Goal: Information Seeking & Learning: Learn about a topic

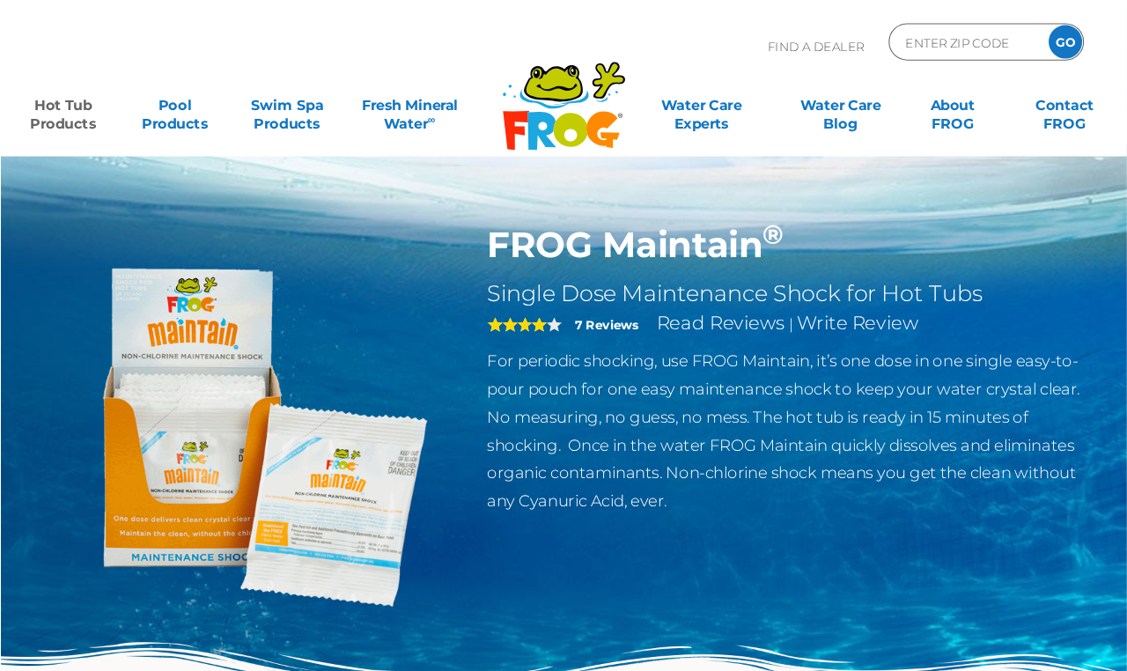
scroll to position [5, 0]
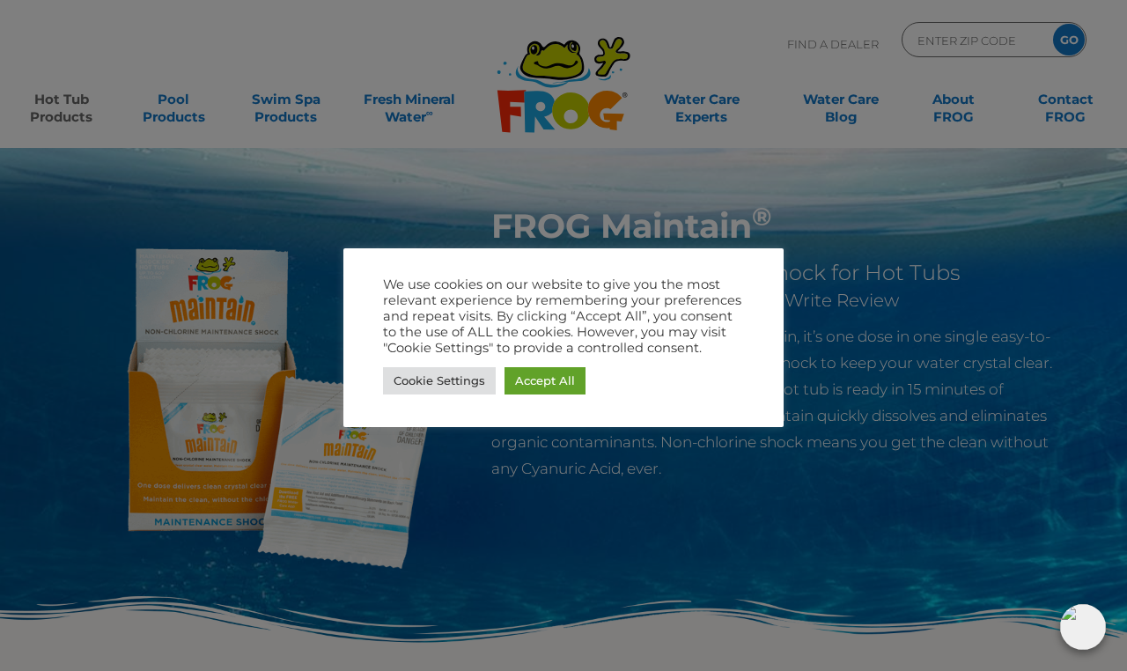
click at [582, 387] on link "Accept All" at bounding box center [545, 380] width 81 height 27
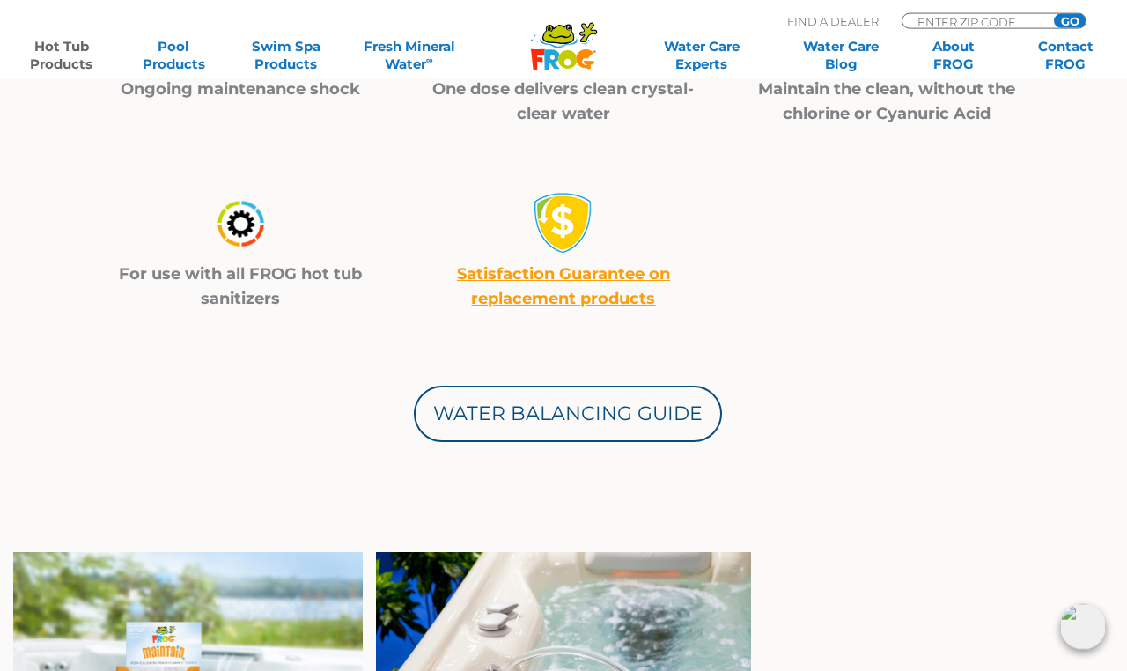
scroll to position [719, 0]
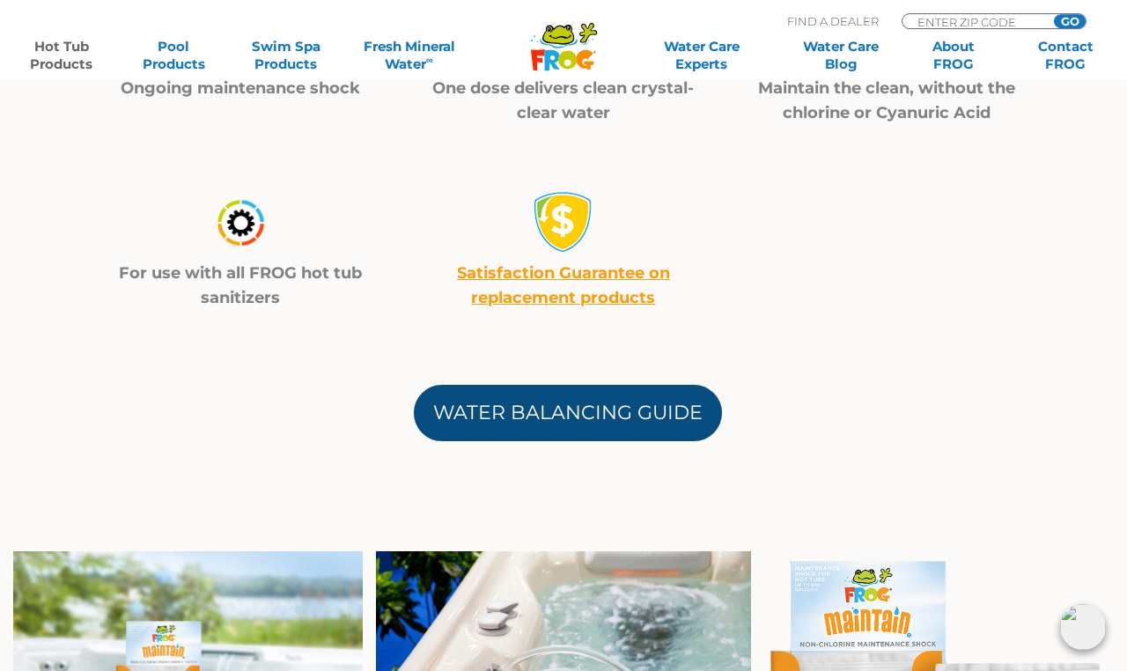
click at [691, 422] on link "Water Balancing Guide" at bounding box center [568, 413] width 308 height 56
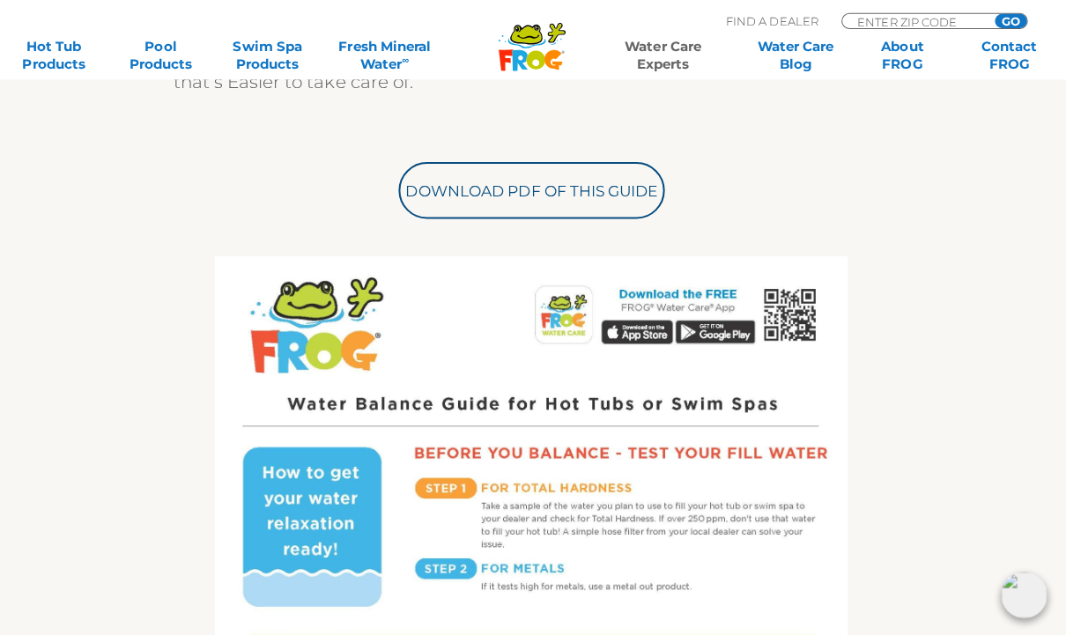
scroll to position [494, 0]
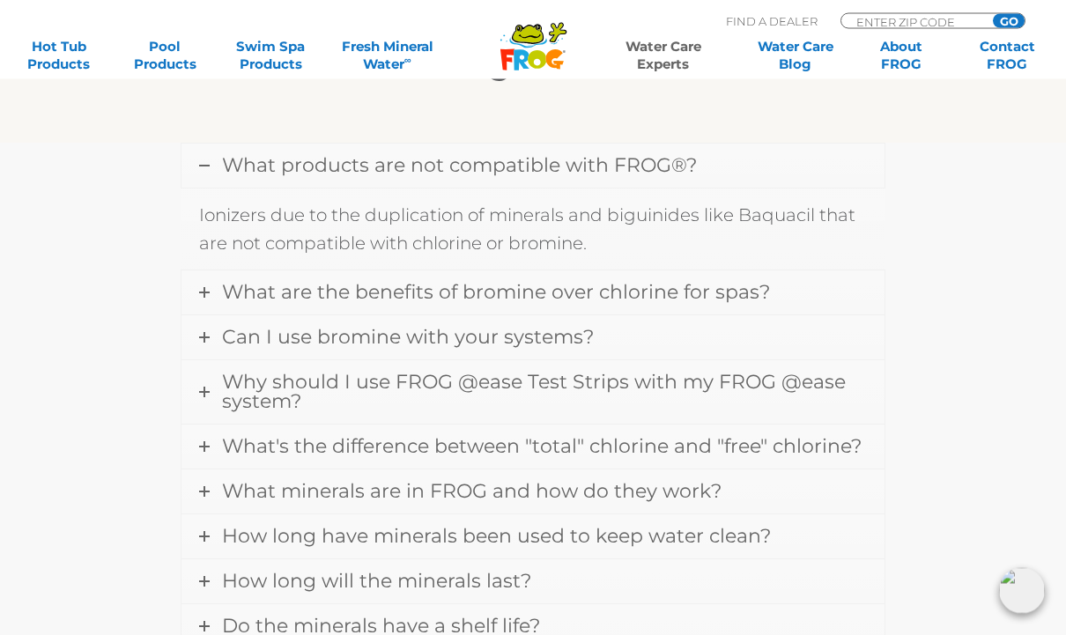
scroll to position [535, 0]
click at [584, 331] on span "Can I use bromine with your systems?" at bounding box center [408, 335] width 372 height 24
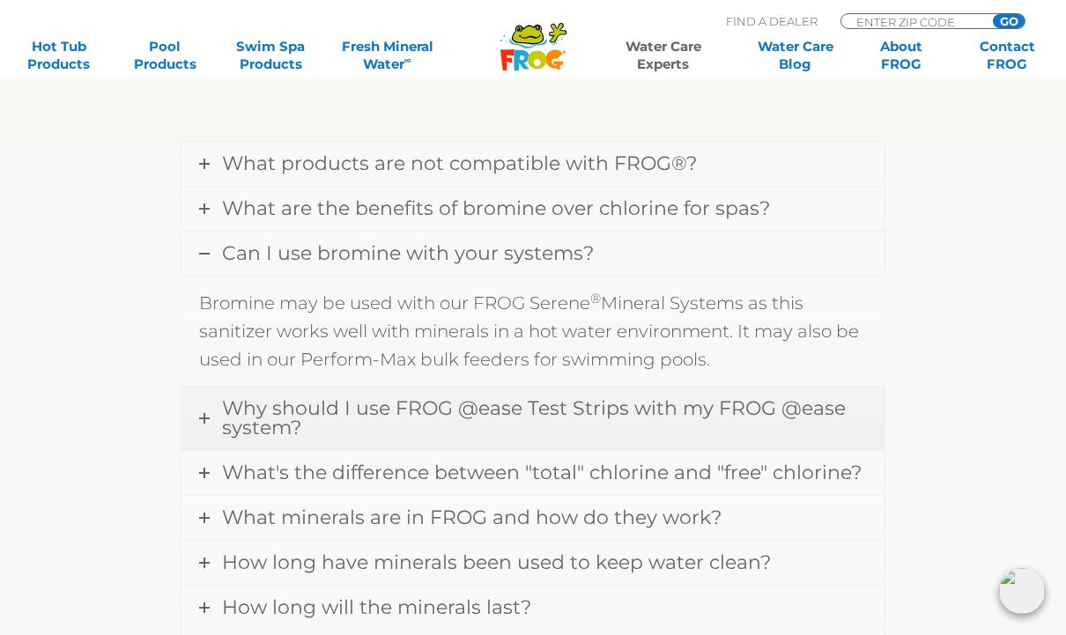
click at [748, 412] on span "Why should I use FROG @ease Test Strips with my FROG @ease system?" at bounding box center [534, 417] width 624 height 43
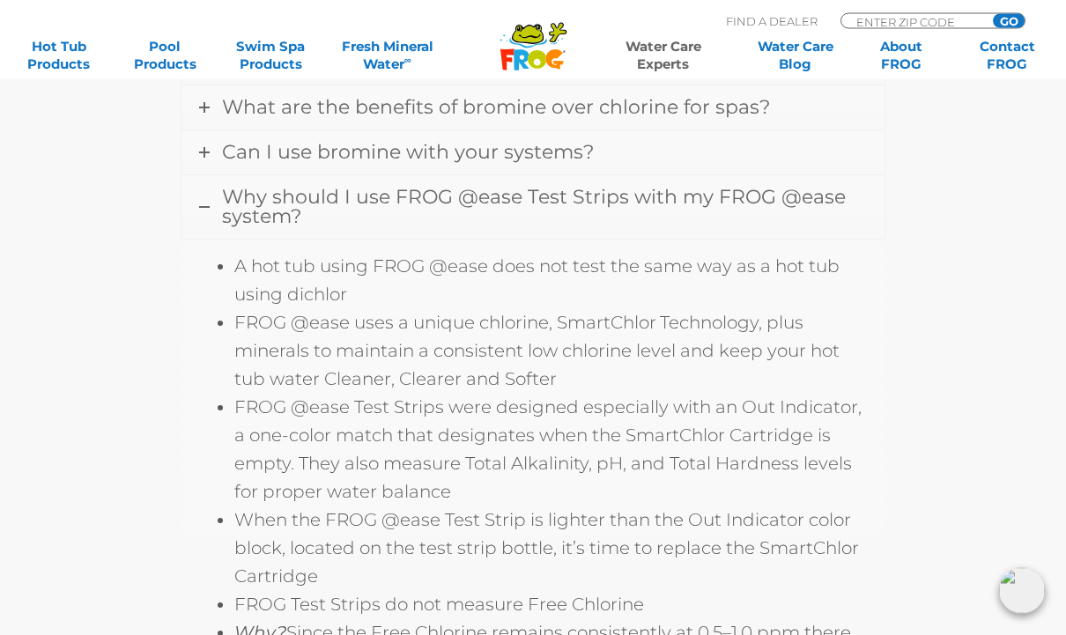
scroll to position [644, 0]
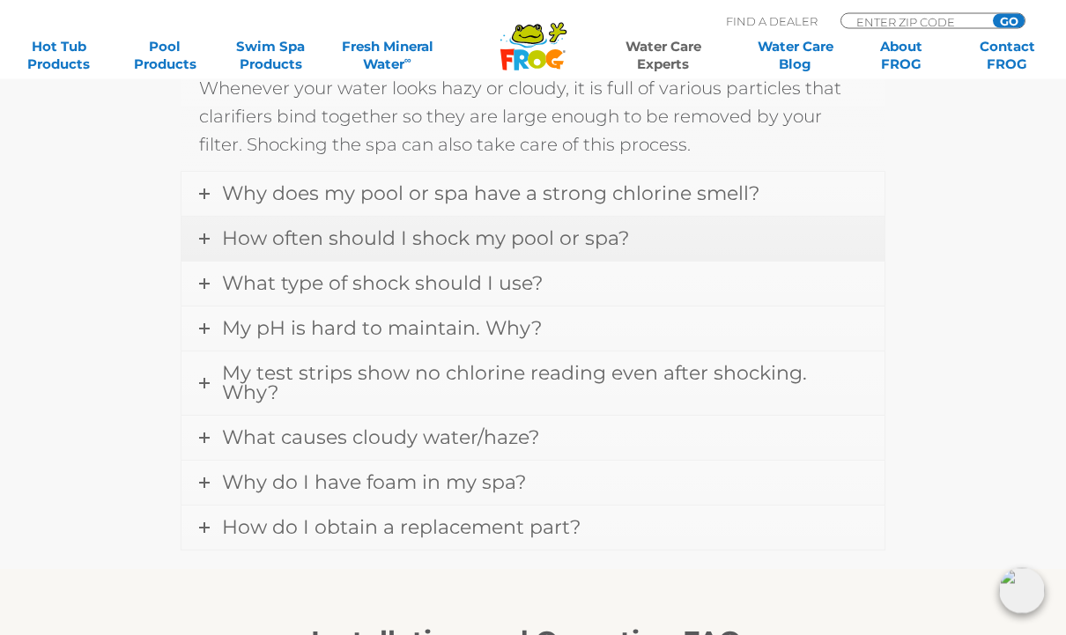
click at [735, 240] on link "How often should I shock my pool or spa?" at bounding box center [532, 240] width 703 height 44
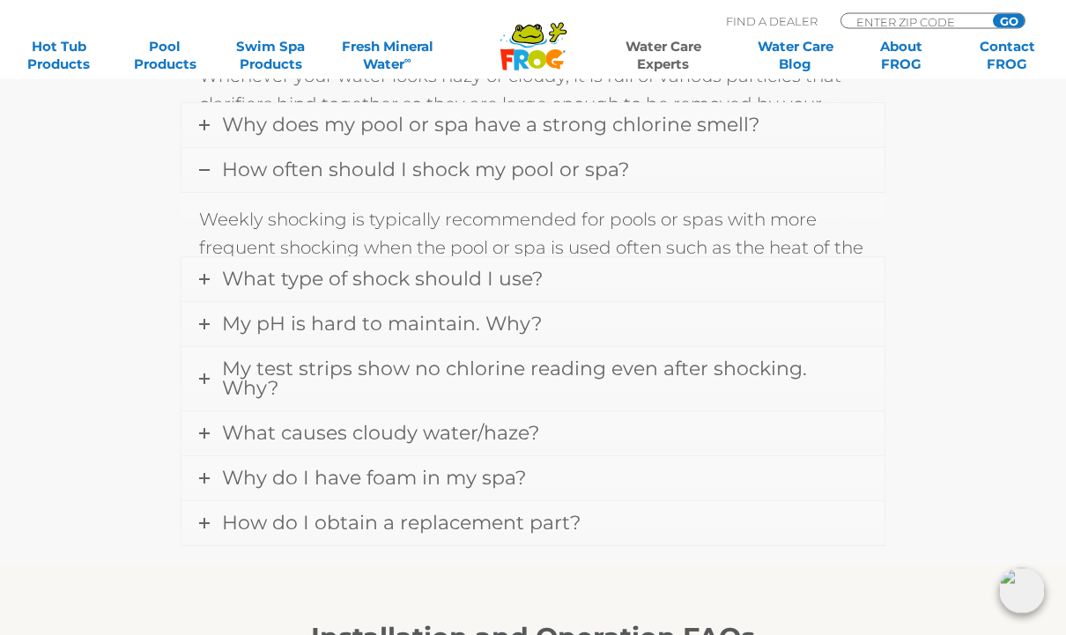
scroll to position [2247, 0]
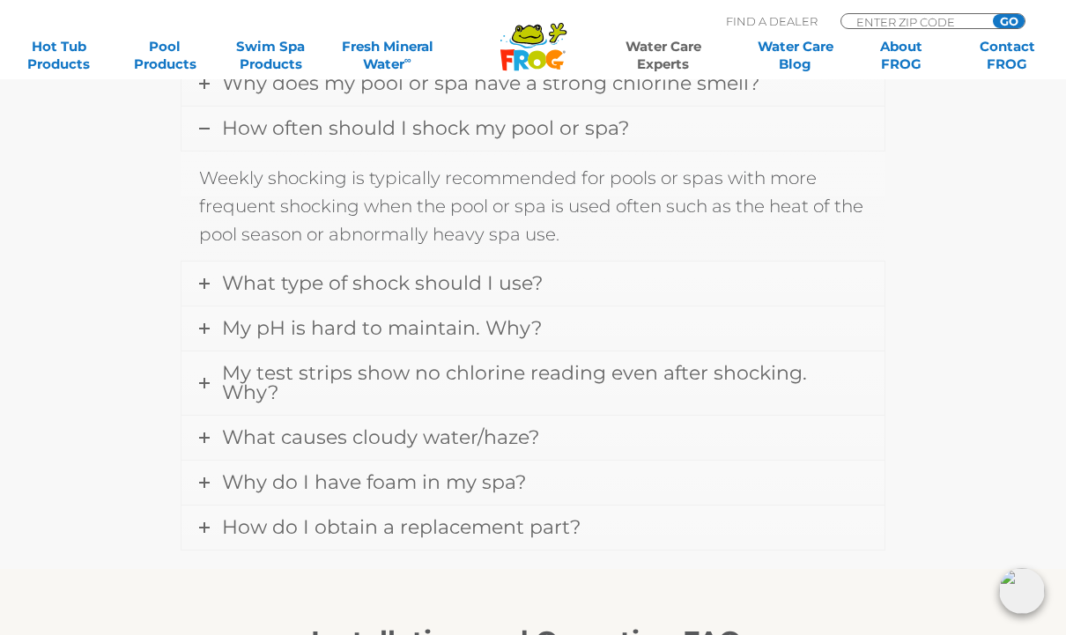
click at [977, 292] on div "When should I use a clarifier? Whenever your water looks hazy or cloudy, it is …" at bounding box center [532, 293] width 1057 height 554
click at [860, 277] on link "What type of shock should I use?" at bounding box center [532, 284] width 703 height 44
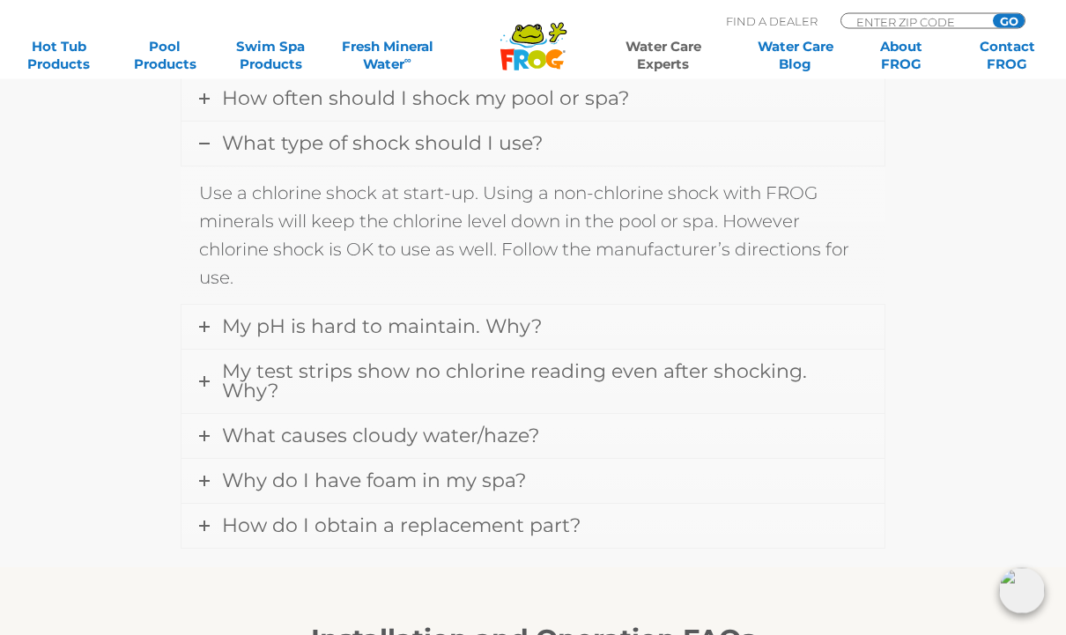
scroll to position [2277, 0]
click at [848, 321] on link "My pH is hard to maintain. Why?" at bounding box center [532, 327] width 703 height 44
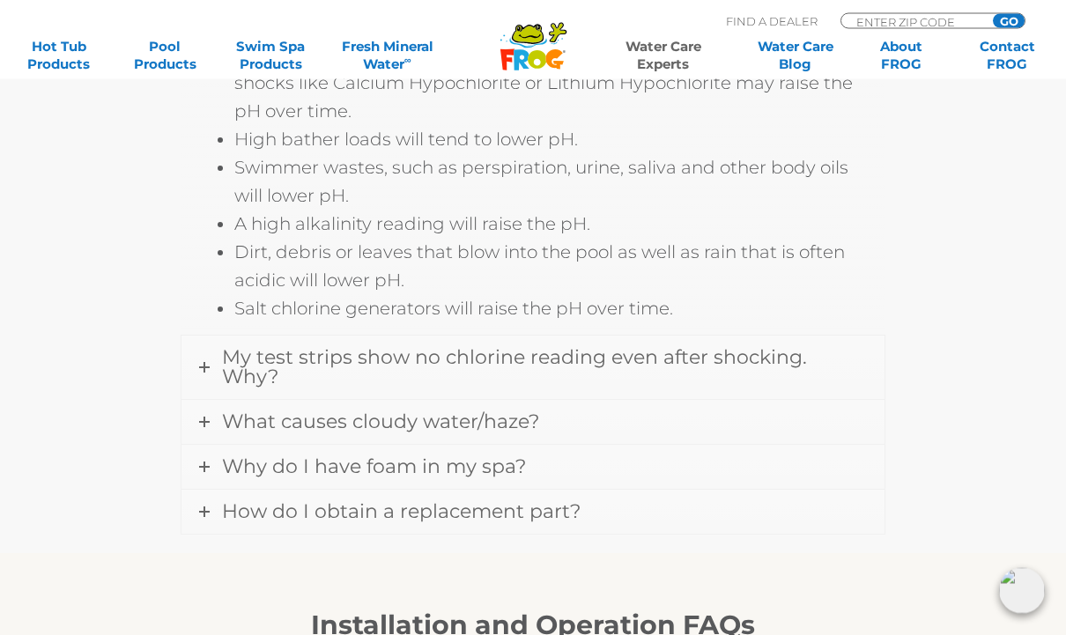
scroll to position [2662, 0]
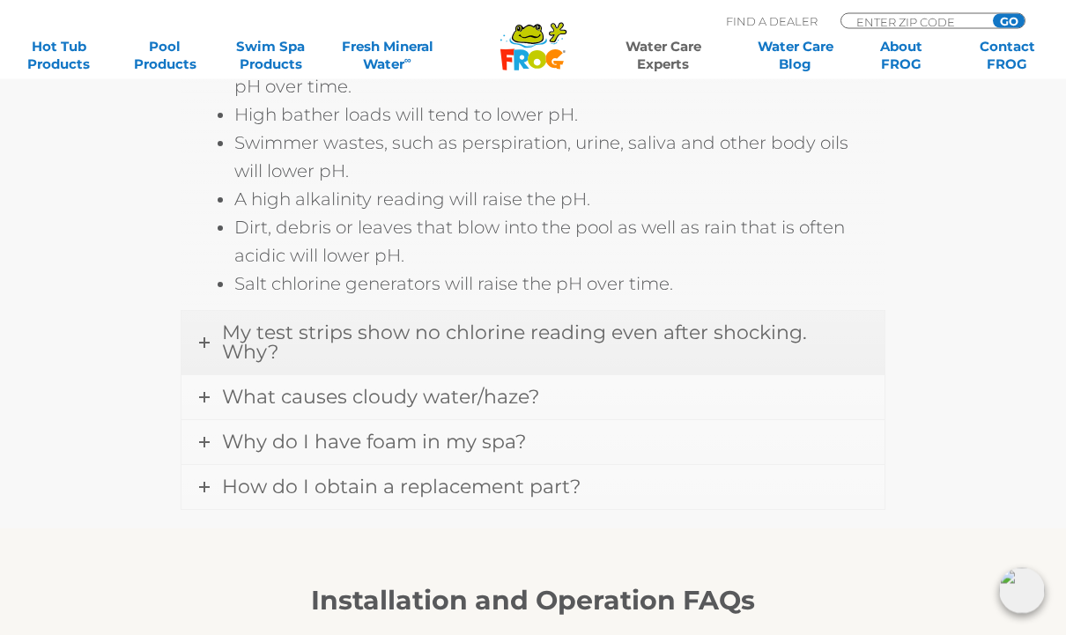
click at [807, 336] on span "My test strips show no chlorine reading even after shocking. Why?" at bounding box center [514, 342] width 585 height 43
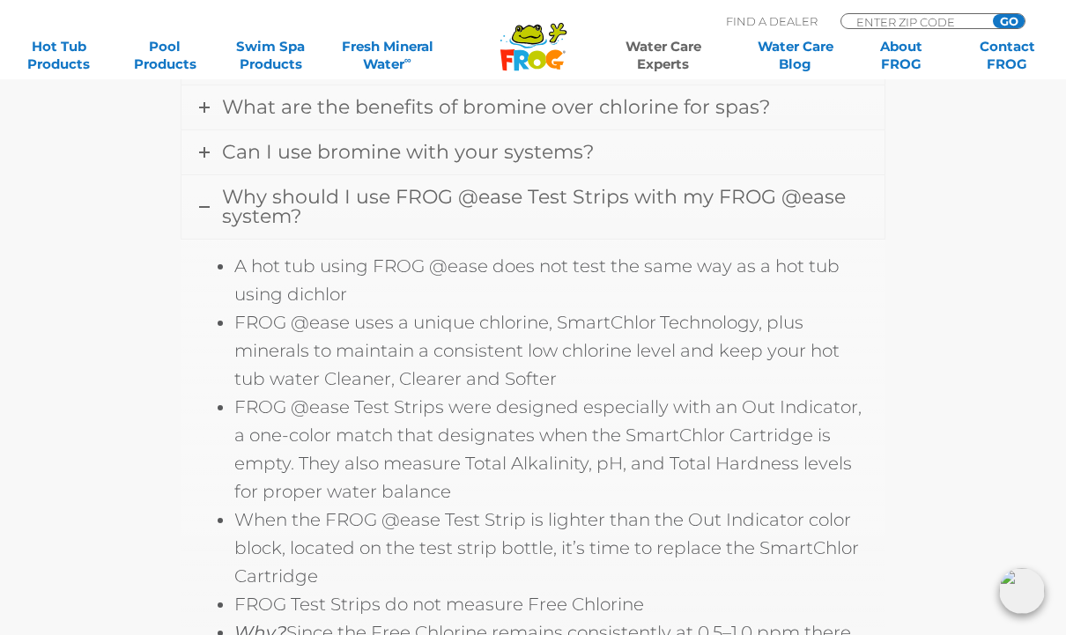
scroll to position [634, 0]
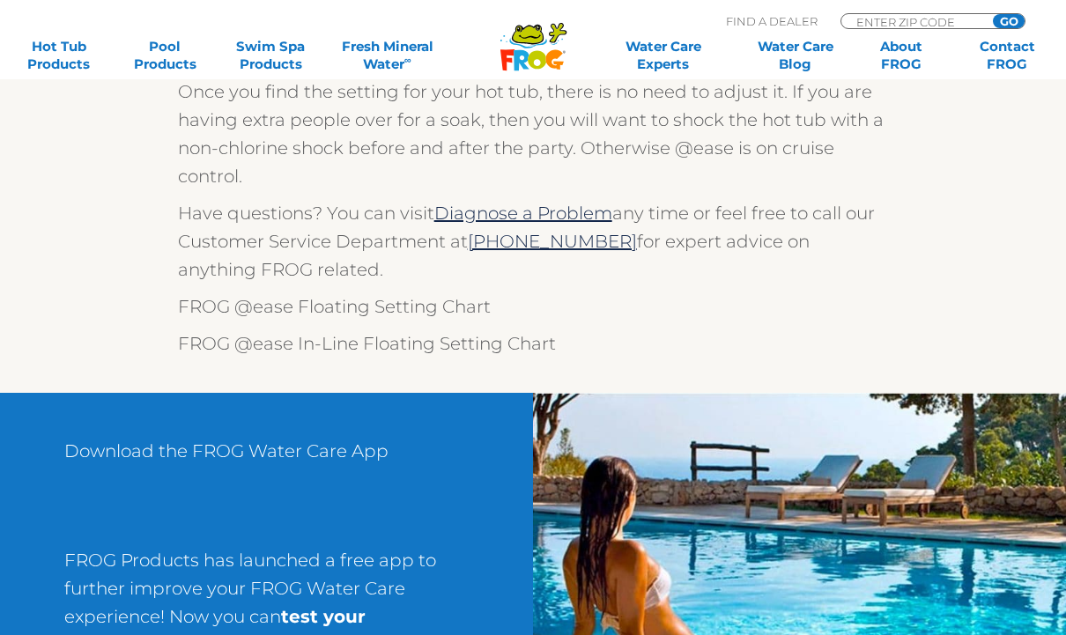
scroll to position [1022, 0]
